Goal: Find specific page/section

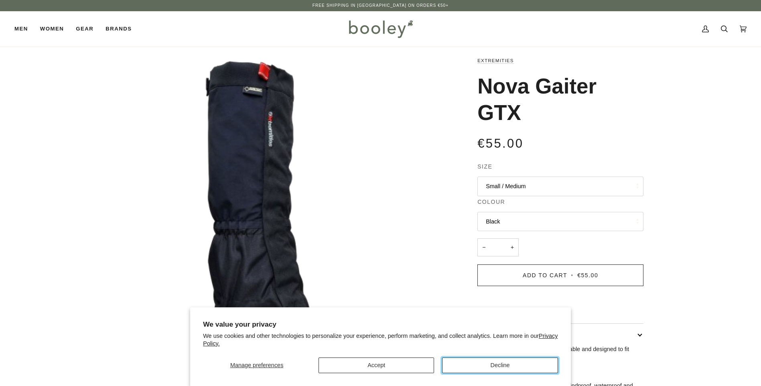
click at [537, 367] on button "Decline" at bounding box center [499, 365] width 115 height 16
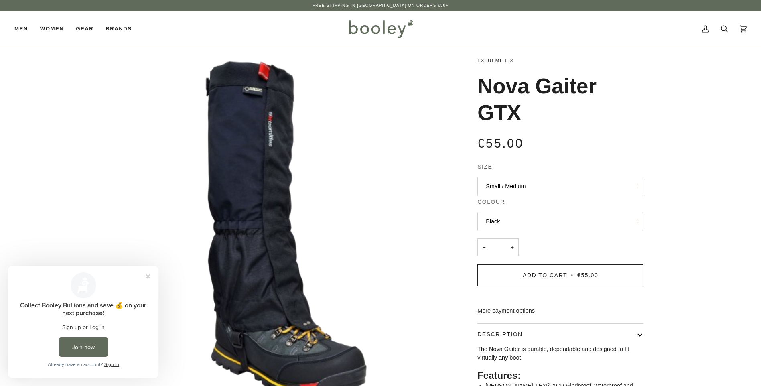
click at [505, 61] on link "Extremities" at bounding box center [495, 60] width 36 height 5
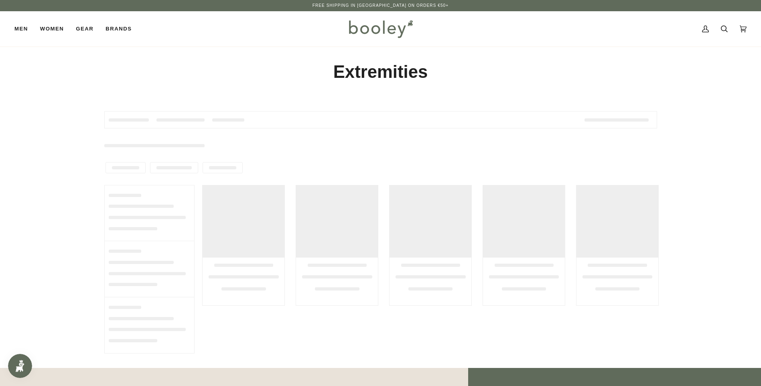
type input "**********"
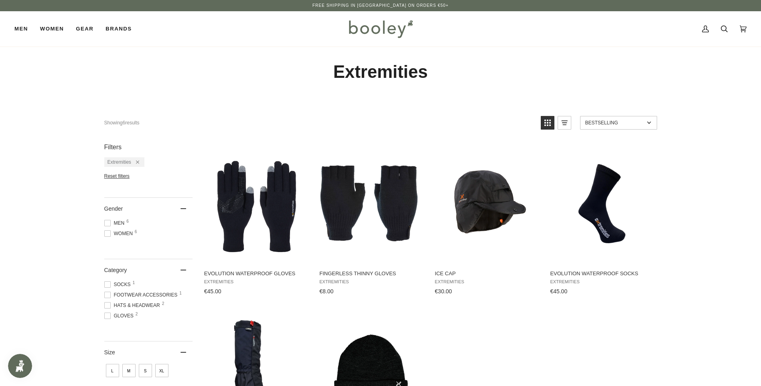
drag, startPoint x: 328, startPoint y: 72, endPoint x: 436, endPoint y: 71, distance: 108.3
click at [436, 71] on h1 "Extremities" at bounding box center [380, 72] width 553 height 22
drag, startPoint x: 436, startPoint y: 71, endPoint x: 412, endPoint y: 75, distance: 24.3
copy h1 "Extremities"
